Goal: Information Seeking & Learning: Learn about a topic

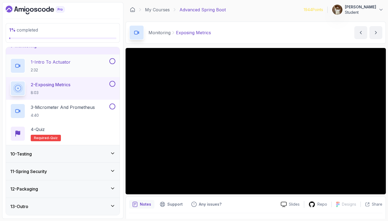
scroll to position [150, 0]
click at [113, 155] on icon at bounding box center [112, 153] width 5 height 5
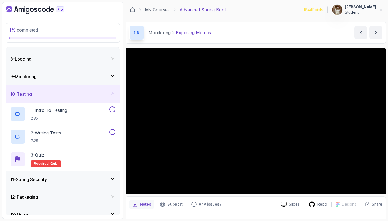
scroll to position [116, 0]
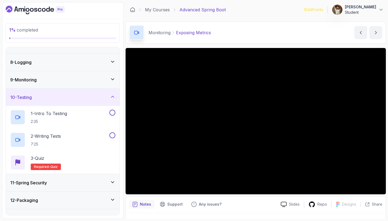
click at [111, 97] on icon at bounding box center [112, 96] width 3 height 1
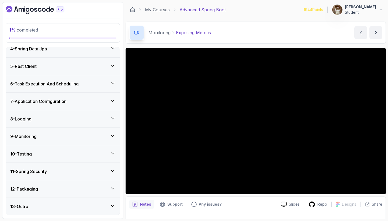
scroll to position [0, 0]
click at [74, 137] on div "9 - Monitoring" at bounding box center [62, 136] width 105 height 6
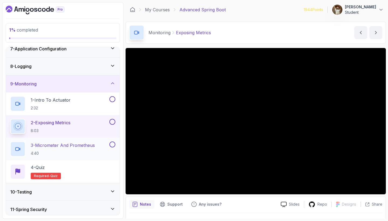
scroll to position [111, 0]
click at [79, 143] on p "3 - Micrometer And Prometheus" at bounding box center [63, 145] width 64 height 6
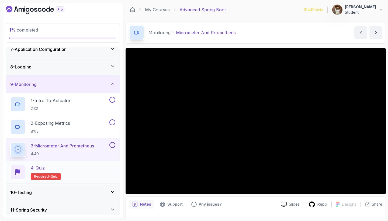
click at [66, 172] on div "4 - Quiz Required- quiz" at bounding box center [62, 172] width 105 height 15
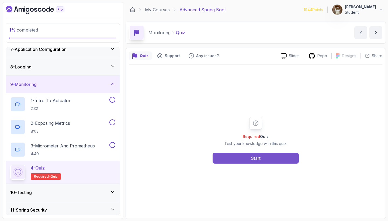
click at [230, 156] on button "Start" at bounding box center [255, 158] width 86 height 11
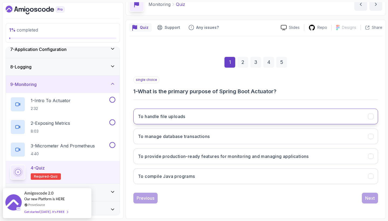
scroll to position [28, 0]
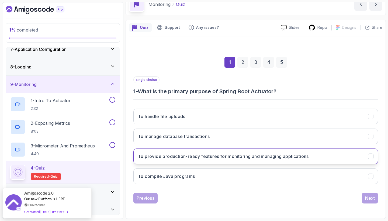
click at [221, 155] on h3 "To provide production-ready features for monitoring and managing applications" at bounding box center [223, 156] width 171 height 6
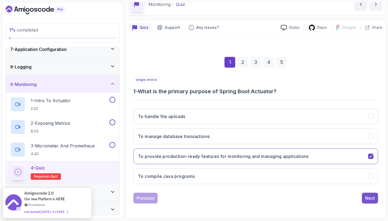
click at [368, 199] on div "Next" at bounding box center [370, 198] width 10 height 6
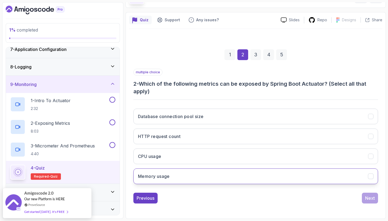
scroll to position [36, 0]
click at [204, 181] on button "Memory usage" at bounding box center [255, 176] width 244 height 16
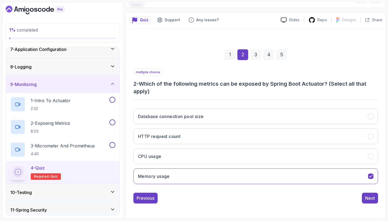
click at [383, 200] on div "Quiz Support Any issues? Slides Repo Designs Design not available Share 1 2 3 4…" at bounding box center [255, 115] width 260 height 207
click at [376, 200] on button "Next" at bounding box center [370, 198] width 16 height 11
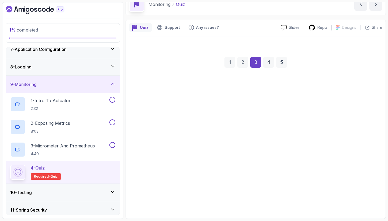
scroll to position [28, 0]
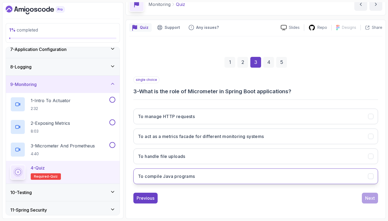
click at [334, 174] on button "To compile Java programs" at bounding box center [255, 176] width 244 height 16
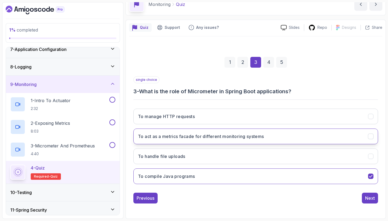
click at [352, 139] on button "To act as a metrics facade for different monitoring systems" at bounding box center [255, 136] width 244 height 16
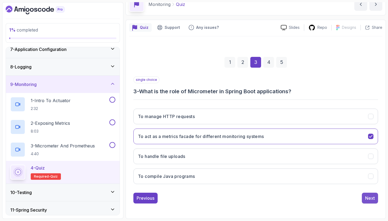
click at [370, 199] on div "Next" at bounding box center [370, 198] width 10 height 6
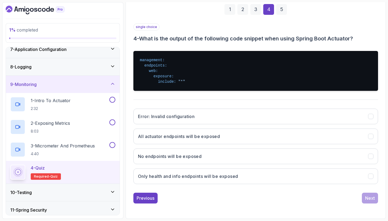
scroll to position [81, 0]
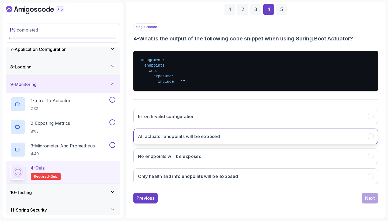
click at [347, 140] on button "All actuator endpoints will be exposed" at bounding box center [255, 136] width 244 height 16
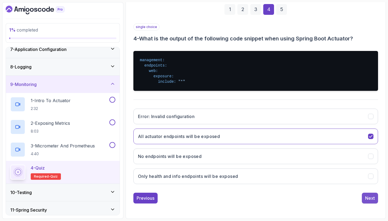
click at [372, 202] on button "Next" at bounding box center [370, 198] width 16 height 11
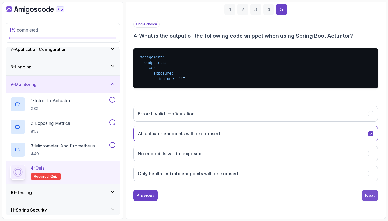
scroll to position [28, 0]
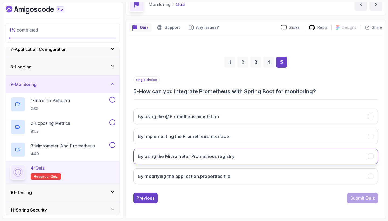
click at [345, 156] on button "By using the Micrometer Prometheus registry" at bounding box center [255, 156] width 244 height 16
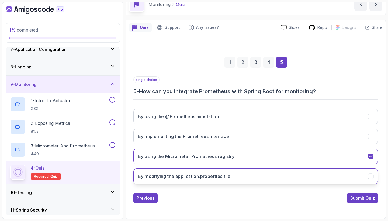
click at [363, 175] on button "By modifying the application.properties file" at bounding box center [255, 176] width 244 height 16
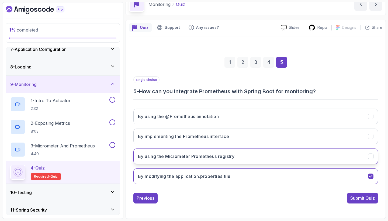
click at [362, 154] on button "By using the Micrometer Prometheus registry" at bounding box center [255, 156] width 244 height 16
click at [365, 166] on div "By using the @Prometheus annotation By implementing the Prometheus interface By…" at bounding box center [255, 146] width 244 height 84
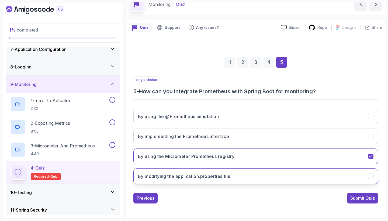
click at [365, 170] on button "By modifying the application.properties file" at bounding box center [255, 176] width 244 height 16
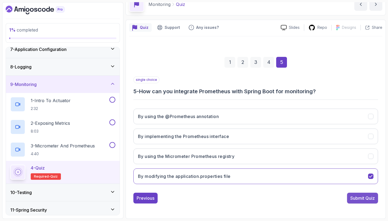
click at [366, 202] on button "Submit Quiz" at bounding box center [362, 198] width 31 height 11
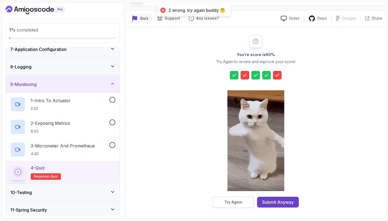
click at [240, 201] on div "Try Again" at bounding box center [233, 201] width 18 height 5
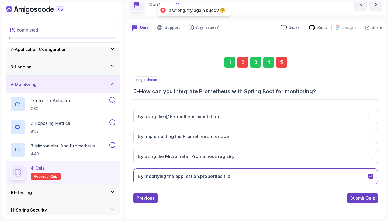
click at [284, 62] on div "5" at bounding box center [281, 62] width 11 height 11
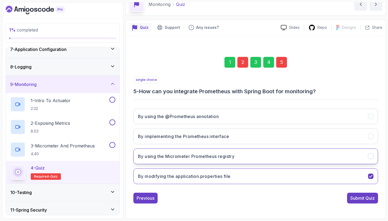
click at [292, 155] on button "By using the Micrometer Prometheus registry" at bounding box center [255, 156] width 244 height 16
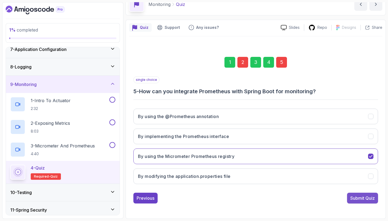
click at [356, 197] on div "Submit Quiz" at bounding box center [362, 198] width 25 height 6
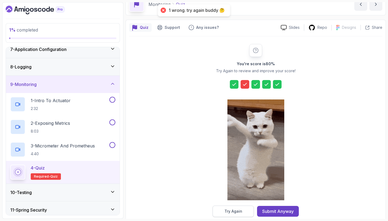
click at [236, 211] on div "Try Again" at bounding box center [233, 210] width 18 height 5
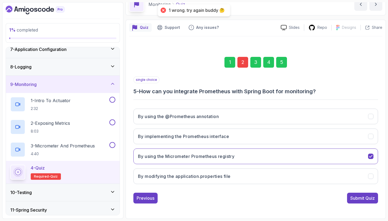
click at [243, 63] on div "2" at bounding box center [242, 62] width 11 height 11
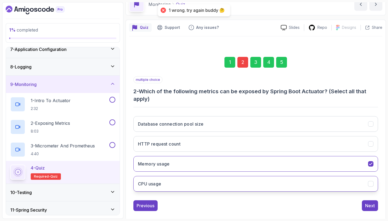
click at [289, 182] on button "CPU usage" at bounding box center [255, 184] width 244 height 16
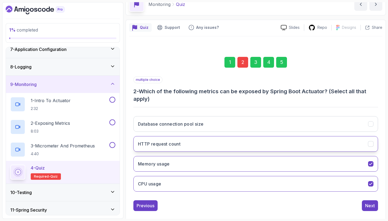
click at [294, 146] on button "HTTP request count" at bounding box center [255, 144] width 244 height 16
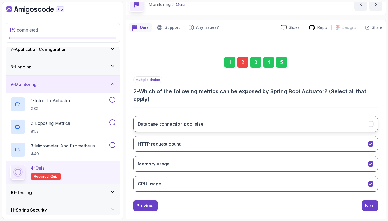
click at [325, 121] on button "Database connection pool size" at bounding box center [255, 124] width 244 height 16
click at [372, 204] on div "Next" at bounding box center [370, 205] width 10 height 6
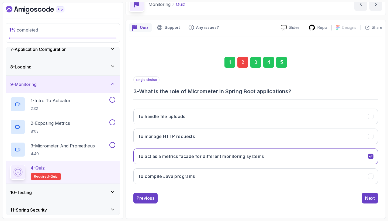
click at [285, 66] on div "5" at bounding box center [281, 62] width 11 height 11
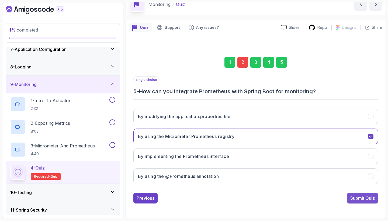
click at [362, 195] on div "Submit Quiz" at bounding box center [362, 198] width 25 height 6
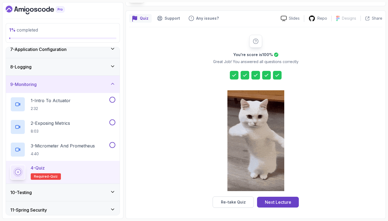
scroll to position [37, 0]
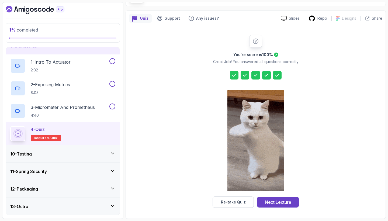
click at [110, 155] on icon at bounding box center [112, 153] width 5 height 5
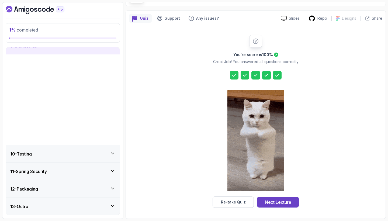
scroll to position [60, 0]
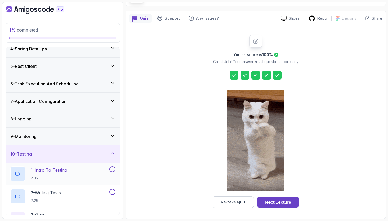
click at [85, 165] on div "1 - Intro To Testing 2:35" at bounding box center [63, 173] width 114 height 23
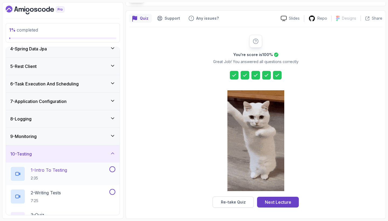
click at [64, 175] on h2 "1 - Intro To Testing 2:35" at bounding box center [49, 174] width 36 height 14
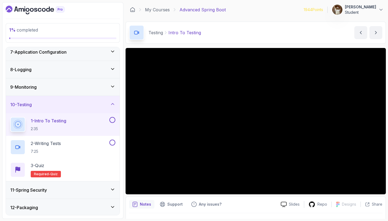
scroll to position [109, 0]
click at [86, 165] on div "3 - Quiz Required- quiz" at bounding box center [62, 169] width 105 height 15
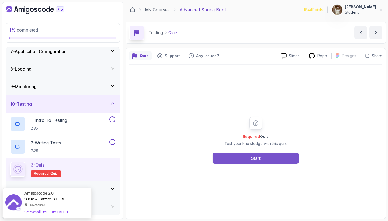
click at [226, 160] on button "Start" at bounding box center [255, 158] width 86 height 11
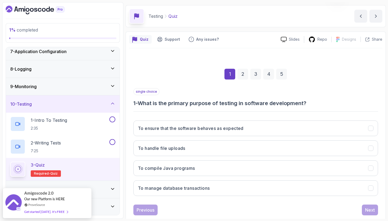
scroll to position [17, 0]
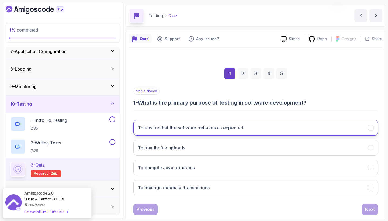
click at [242, 128] on h3 "To ensure that the software behaves as expected" at bounding box center [191, 127] width 106 height 6
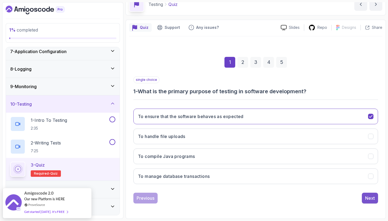
scroll to position [28, 0]
click at [372, 197] on div "Next" at bounding box center [370, 198] width 10 height 6
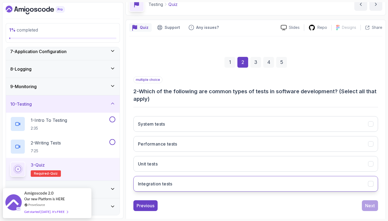
click at [221, 180] on button "Integration tests" at bounding box center [255, 184] width 244 height 16
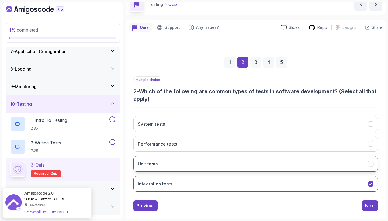
click at [226, 162] on button "Unit tests" at bounding box center [255, 164] width 244 height 16
click at [371, 202] on div "Next" at bounding box center [370, 205] width 10 height 6
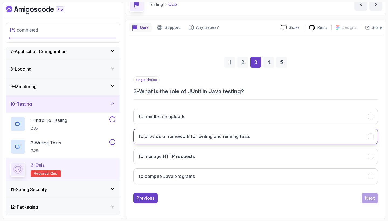
click at [317, 139] on button "To provide a framework for writing and running tests" at bounding box center [255, 136] width 244 height 16
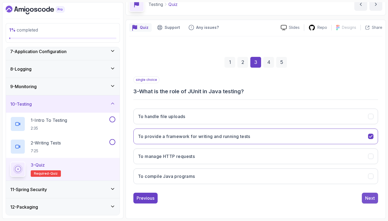
click at [366, 198] on div "Next" at bounding box center [370, 198] width 10 height 6
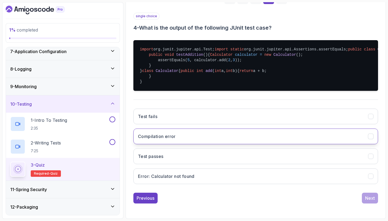
scroll to position [130, 0]
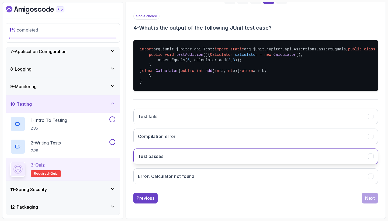
click at [310, 164] on button "Test passes" at bounding box center [255, 156] width 244 height 16
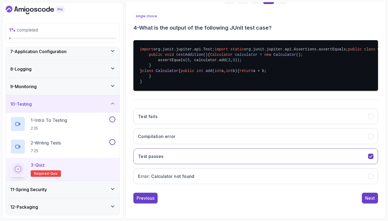
scroll to position [146, 0]
click at [371, 197] on div "Next" at bounding box center [370, 198] width 10 height 6
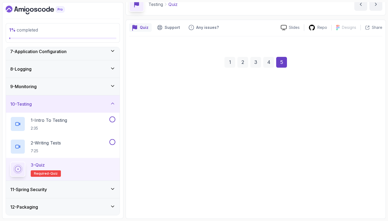
scroll to position [28, 0]
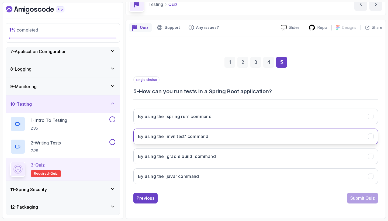
click at [300, 135] on button "By using the 'mvn test' command" at bounding box center [255, 136] width 244 height 16
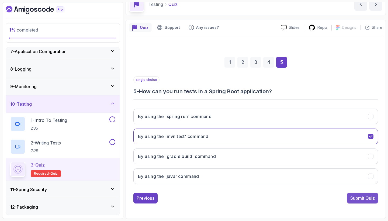
click at [355, 198] on div "Submit Quiz" at bounding box center [362, 198] width 25 height 6
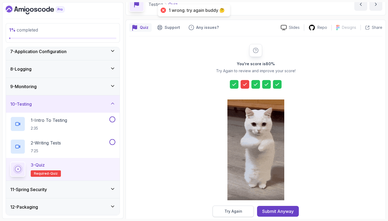
click at [245, 214] on button "Try Again" at bounding box center [232, 210] width 41 height 11
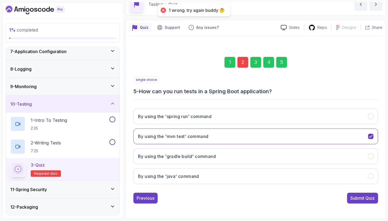
click at [244, 59] on div "2" at bounding box center [242, 62] width 11 height 11
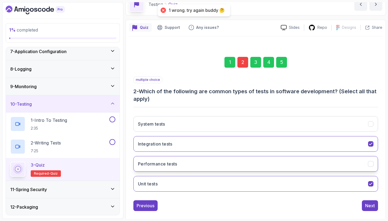
click at [253, 163] on button "Performance tests" at bounding box center [255, 164] width 244 height 16
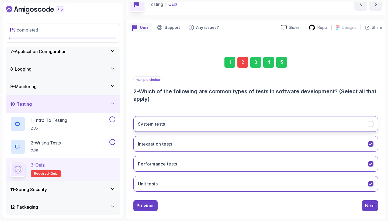
click at [352, 130] on button "System tests" at bounding box center [255, 124] width 244 height 16
click at [369, 206] on div "Next" at bounding box center [370, 205] width 10 height 6
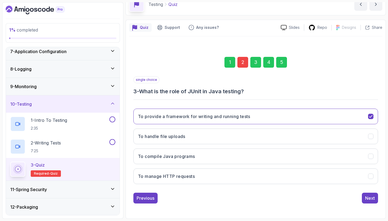
click at [284, 62] on div "5" at bounding box center [281, 62] width 11 height 11
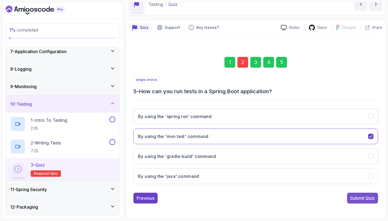
click at [364, 196] on div "Submit Quiz" at bounding box center [362, 198] width 25 height 6
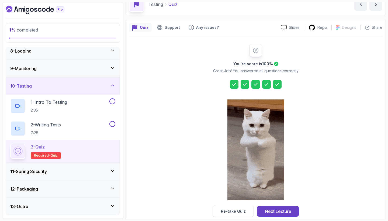
click at [99, 168] on div "11 - Spring Security" at bounding box center [62, 171] width 105 height 6
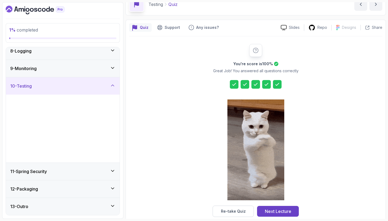
scroll to position [60, 0]
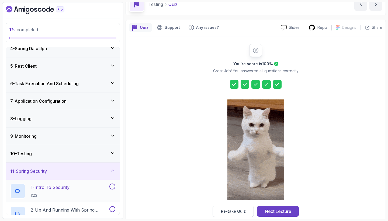
click at [75, 184] on div "1 - Intro To Security 1:23" at bounding box center [59, 190] width 98 height 15
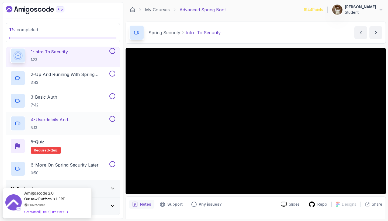
scroll to position [195, 0]
click at [131, 221] on section "1 % completed 1 - Intro 2 - Java Bean Validation 3 - Exception Handling 4 - Spr…" at bounding box center [194, 110] width 388 height 221
click at [112, 187] on icon at bounding box center [112, 188] width 5 height 5
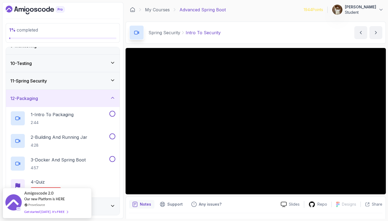
click at [105, 200] on div "13 - Outro" at bounding box center [63, 206] width 114 height 17
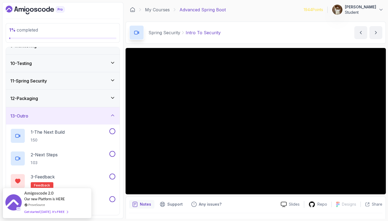
scroll to position [150, 0]
click at [82, 197] on div "Amigoscode 2.0 Our new Platform is HERE ProveSource Get started [DATE]. It's FR…" at bounding box center [47, 200] width 89 height 30
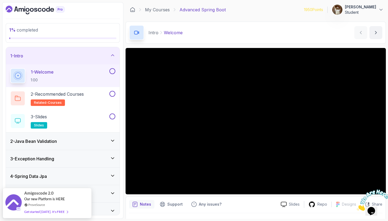
click at [107, 58] on div "1 - Intro" at bounding box center [62, 56] width 105 height 6
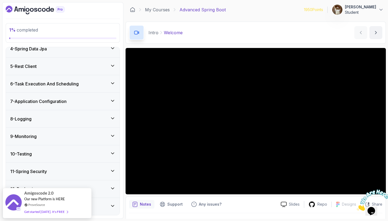
scroll to position [60, 0]
click at [113, 191] on div "12 - Packaging" at bounding box center [62, 189] width 105 height 6
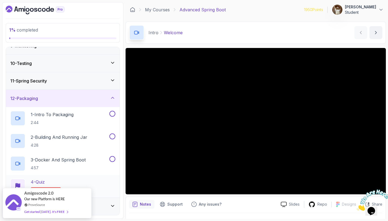
scroll to position [150, 0]
drag, startPoint x: 72, startPoint y: 207, endPoint x: 0, endPoint y: 205, distance: 72.2
click at [0, 205] on body "1 % completed 1 - Intro 2 - Java Bean Validation 3 - Exception Handling 4 - Spr…" at bounding box center [194, 110] width 388 height 221
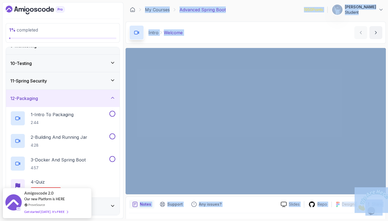
drag, startPoint x: 35, startPoint y: 195, endPoint x: 34, endPoint y: 221, distance: 25.6
click at [35, 221] on body "1 % completed 1 - Intro 2 - Java Bean Validation 3 - Exception Handling 4 - Spr…" at bounding box center [194, 110] width 388 height 221
click at [137, 215] on div at bounding box center [255, 220] width 253 height 15
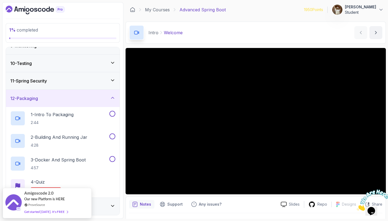
scroll to position [0, 0]
click at [357, 207] on icon "Close" at bounding box center [357, 209] width 0 height 5
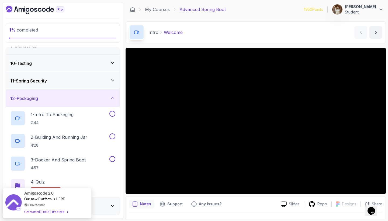
click at [371, 209] on icon "Chat widget" at bounding box center [371, 211] width 8 height 8
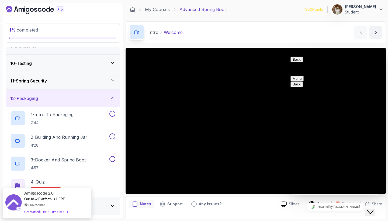
click at [371, 209] on icon "Close Chat This icon closes the chat window." at bounding box center [370, 212] width 6 height 6
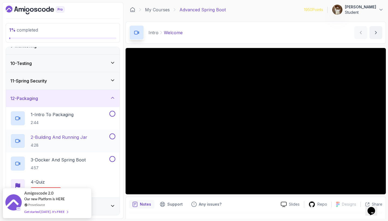
scroll to position [0, 0]
click at [110, 207] on icon at bounding box center [112, 205] width 5 height 5
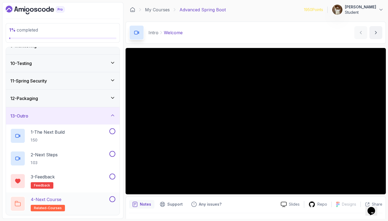
click at [93, 202] on div "4 - Next Course related-courses" at bounding box center [59, 203] width 98 height 15
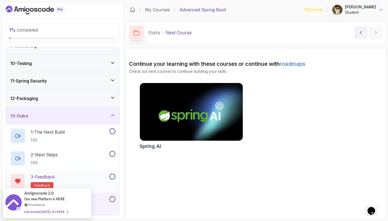
click at [99, 177] on div "3 - Feedback feedback" at bounding box center [59, 180] width 98 height 15
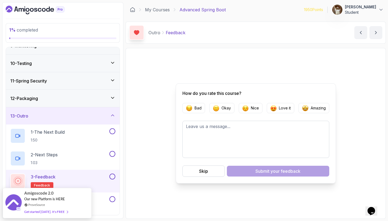
click at [95, 82] on div "11 - Spring Security" at bounding box center [62, 81] width 105 height 6
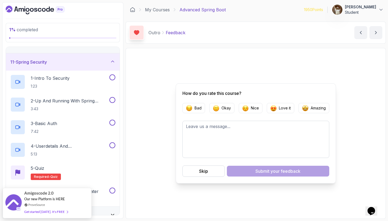
scroll to position [194, 0]
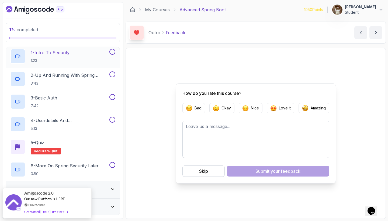
click at [68, 56] on h2 "1 - Intro To Security 1:23" at bounding box center [50, 56] width 39 height 14
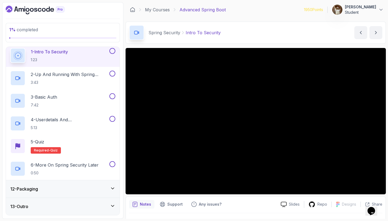
click at [111, 186] on icon at bounding box center [112, 188] width 5 height 5
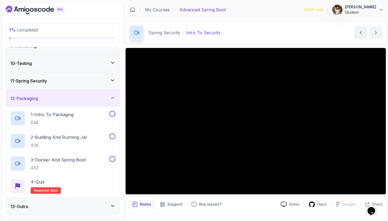
scroll to position [150, 0]
click at [111, 100] on icon at bounding box center [112, 97] width 5 height 5
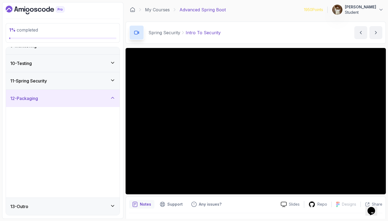
scroll to position [60, 0]
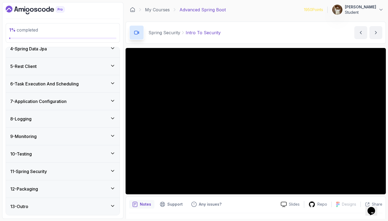
click at [103, 204] on div "13 - Outro" at bounding box center [62, 206] width 105 height 6
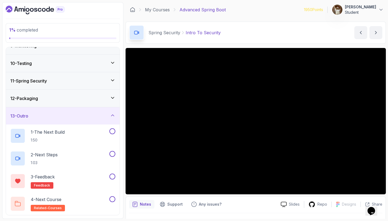
click at [112, 117] on icon at bounding box center [112, 115] width 5 height 5
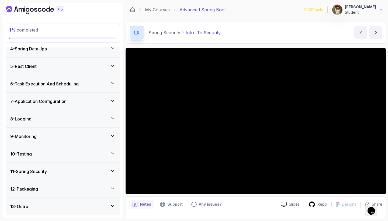
click at [108, 167] on div "11 - Spring Security" at bounding box center [63, 171] width 114 height 17
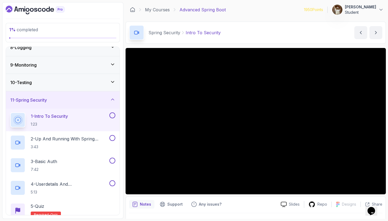
scroll to position [133, 0]
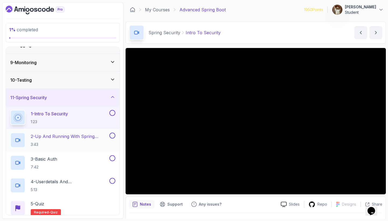
click at [76, 137] on p "2 - Up And Running With Spring Security" at bounding box center [70, 136] width 78 height 6
